Goal: Transaction & Acquisition: Purchase product/service

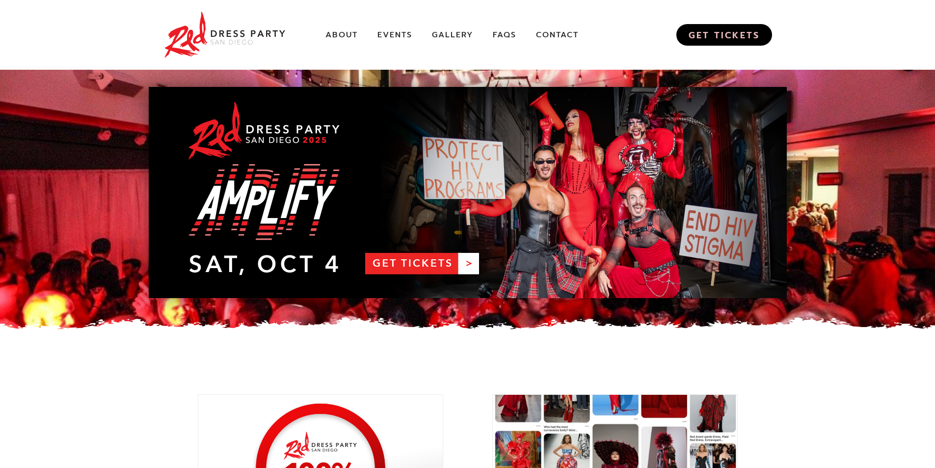
click at [727, 31] on link "GET TICKETS" at bounding box center [725, 35] width 96 height 22
click at [431, 262] on link "RDPSD 2025 Banner" at bounding box center [468, 192] width 638 height 211
click at [354, 34] on link "About" at bounding box center [342, 35] width 32 height 10
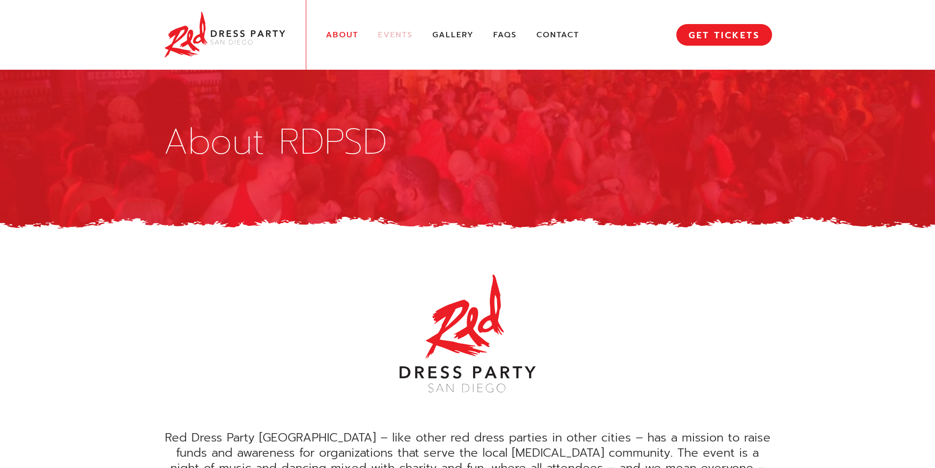
click at [382, 32] on link "Events" at bounding box center [395, 35] width 35 height 10
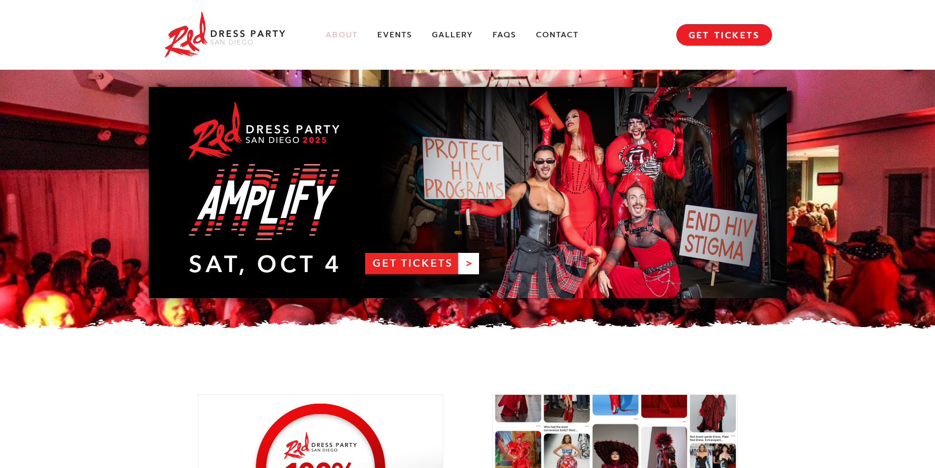
click at [340, 36] on link "About" at bounding box center [342, 35] width 32 height 10
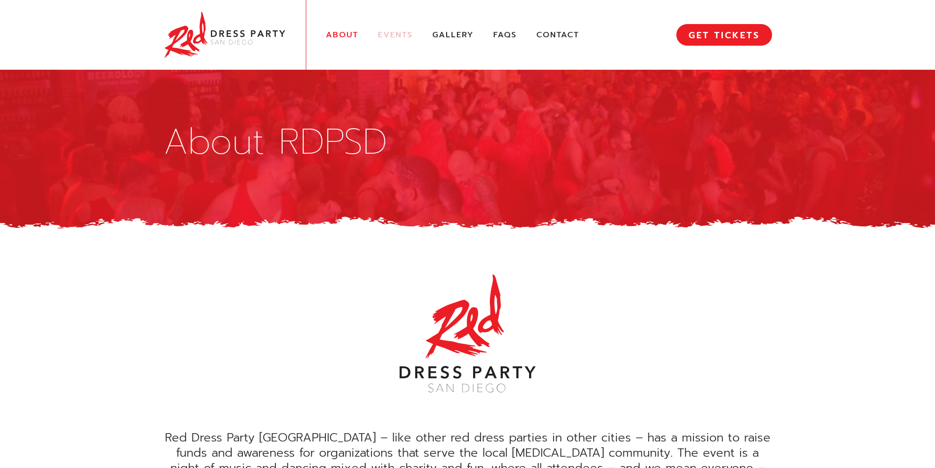
click at [398, 34] on link "Events" at bounding box center [395, 35] width 35 height 10
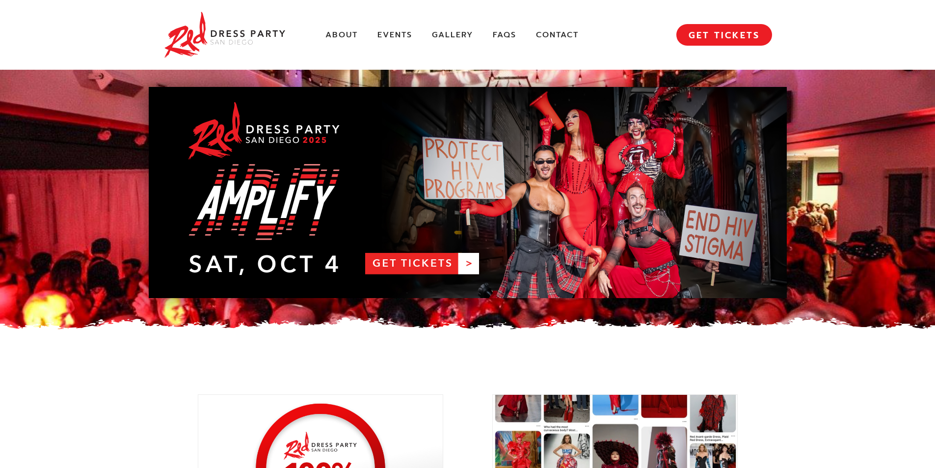
scroll to position [1357, 0]
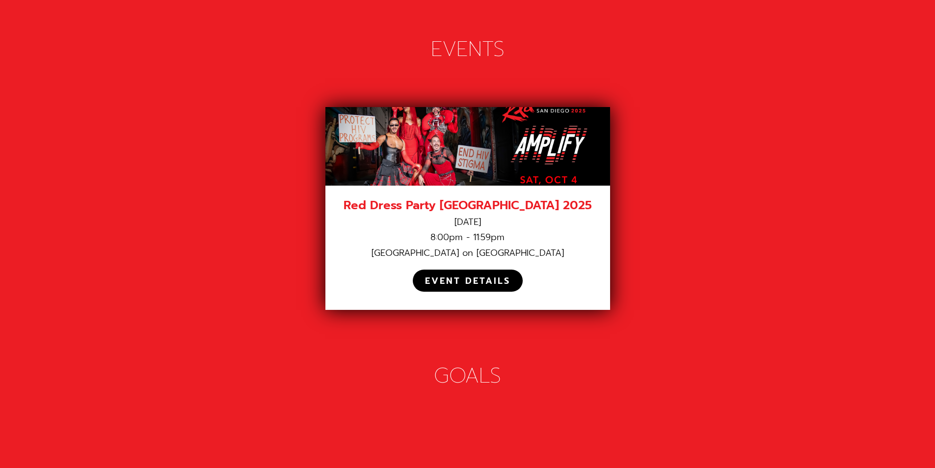
click at [445, 275] on div "EVENT DETAILS" at bounding box center [467, 280] width 85 height 11
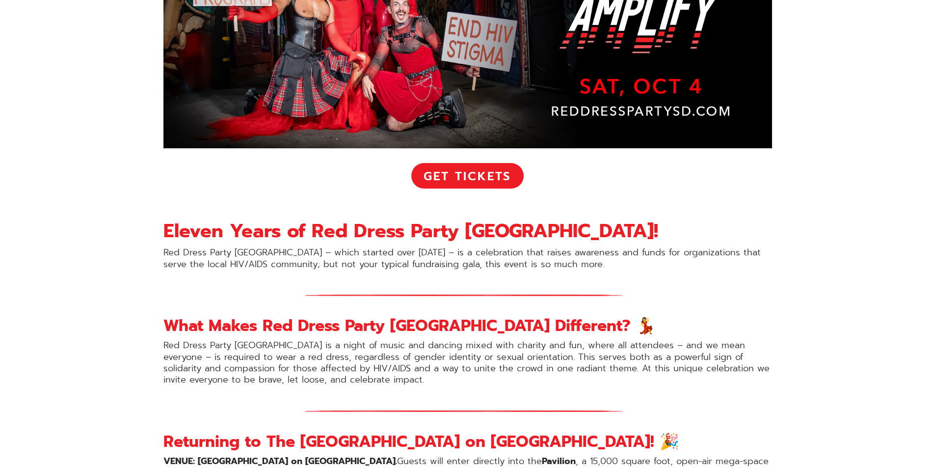
scroll to position [442, 0]
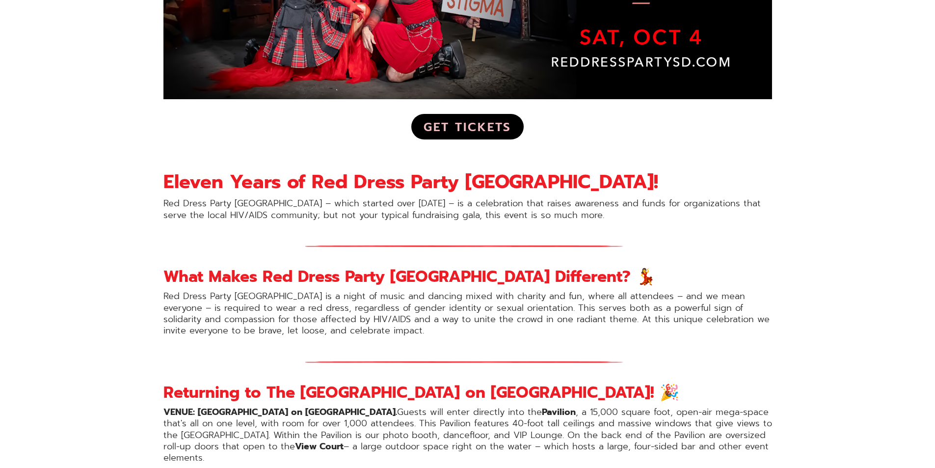
click at [457, 128] on link "Get Tickets" at bounding box center [467, 127] width 112 height 26
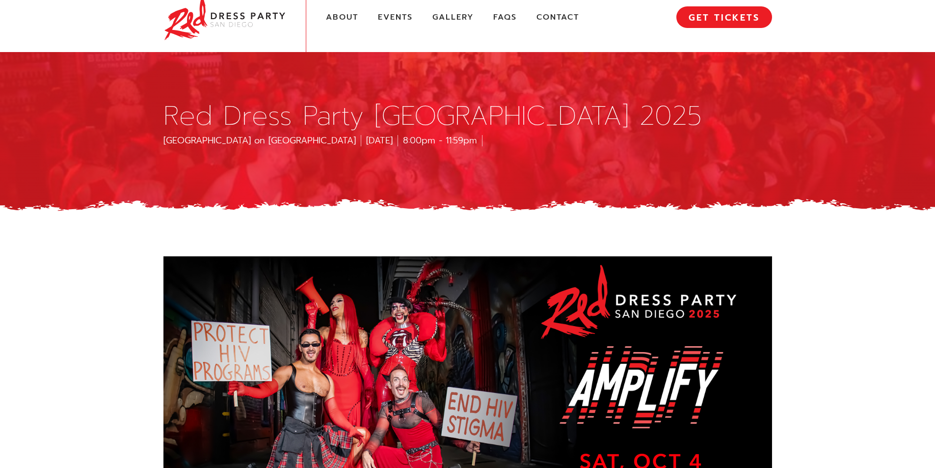
scroll to position [0, 0]
